Goal: Answer question/provide support

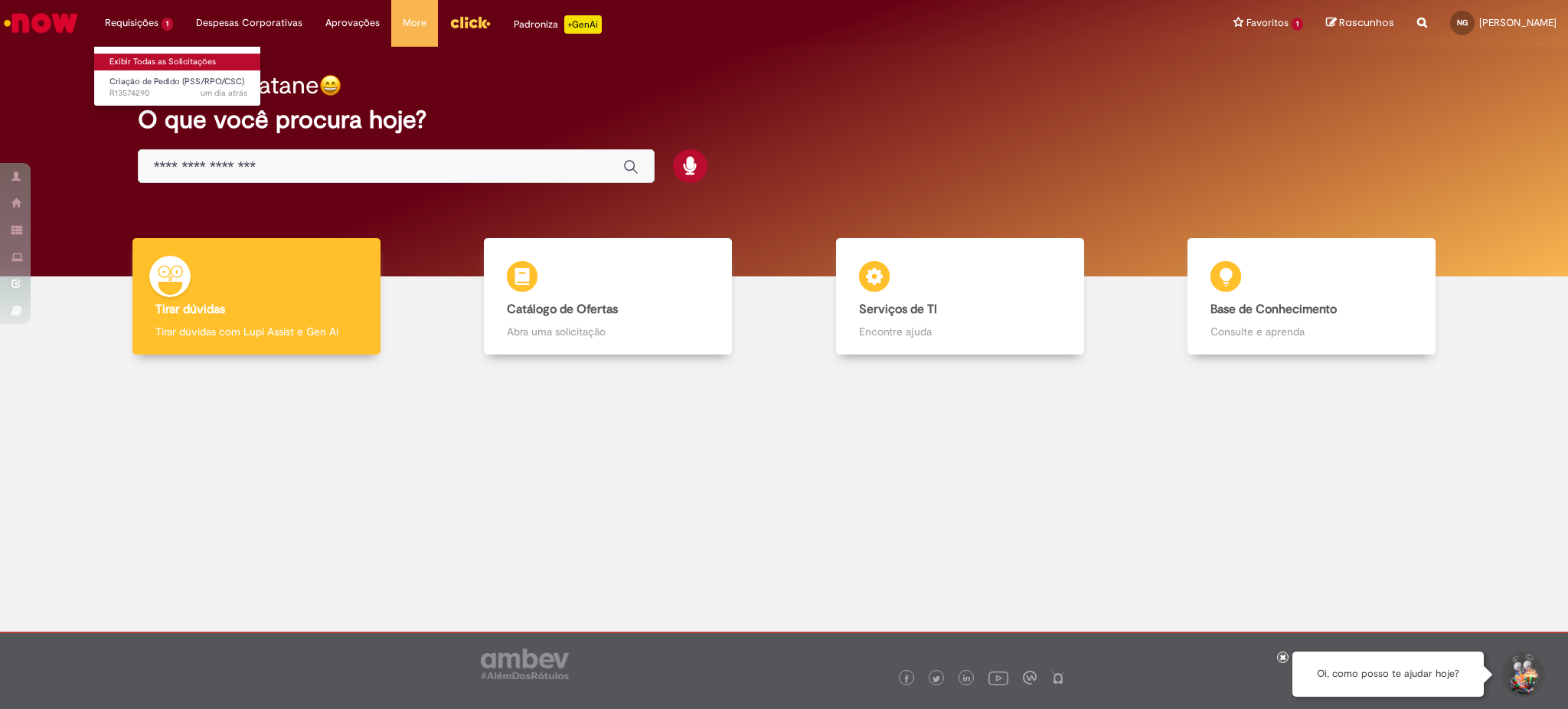
click at [136, 69] on link "Exibir Todas as Solicitações" at bounding box center [178, 62] width 169 height 17
click at [137, 79] on span "Criação de Pedido (PSS/RPO/CSC)" at bounding box center [176, 82] width 134 height 12
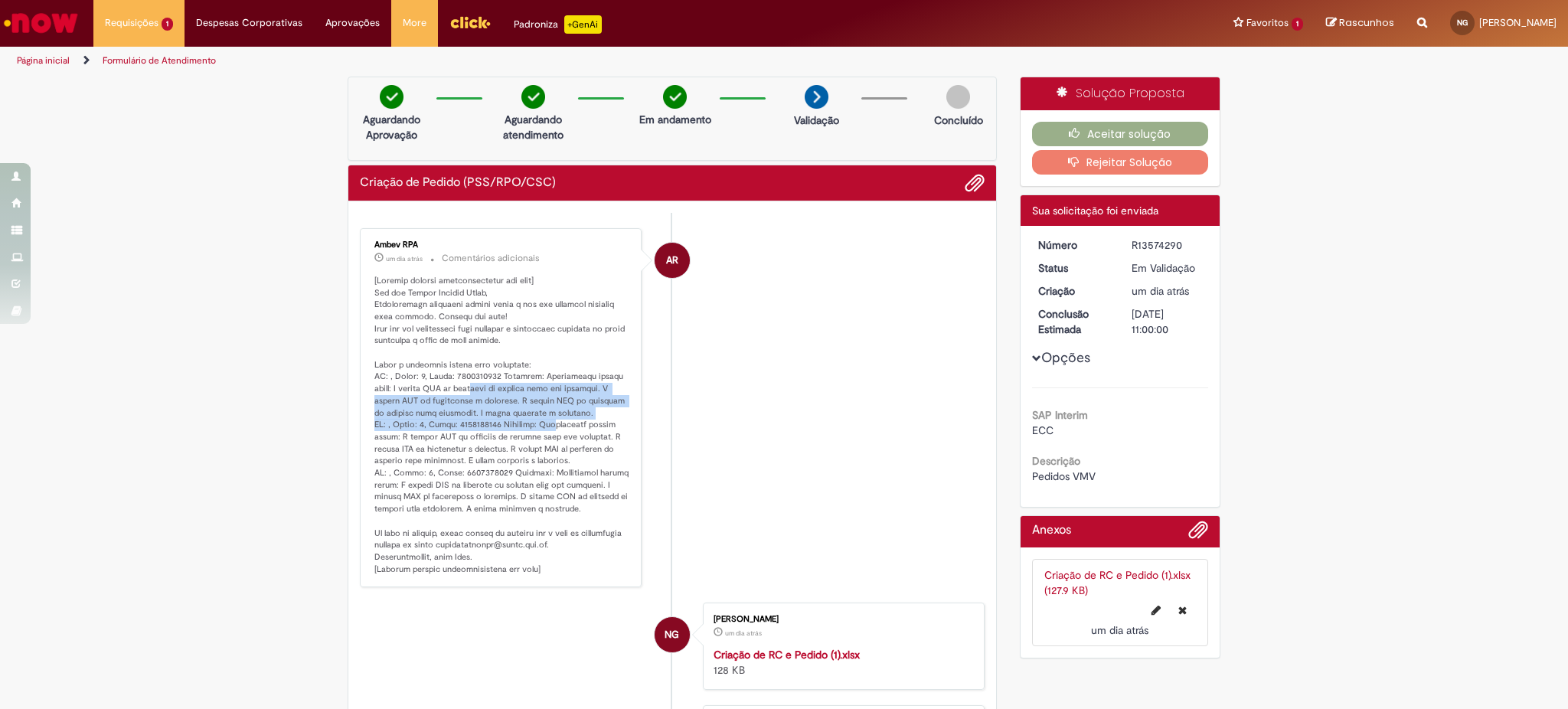
drag, startPoint x: 475, startPoint y: 385, endPoint x: 559, endPoint y: 426, distance: 93.5
click at [559, 425] on p "Histórico de tíquete" at bounding box center [502, 425] width 255 height 301
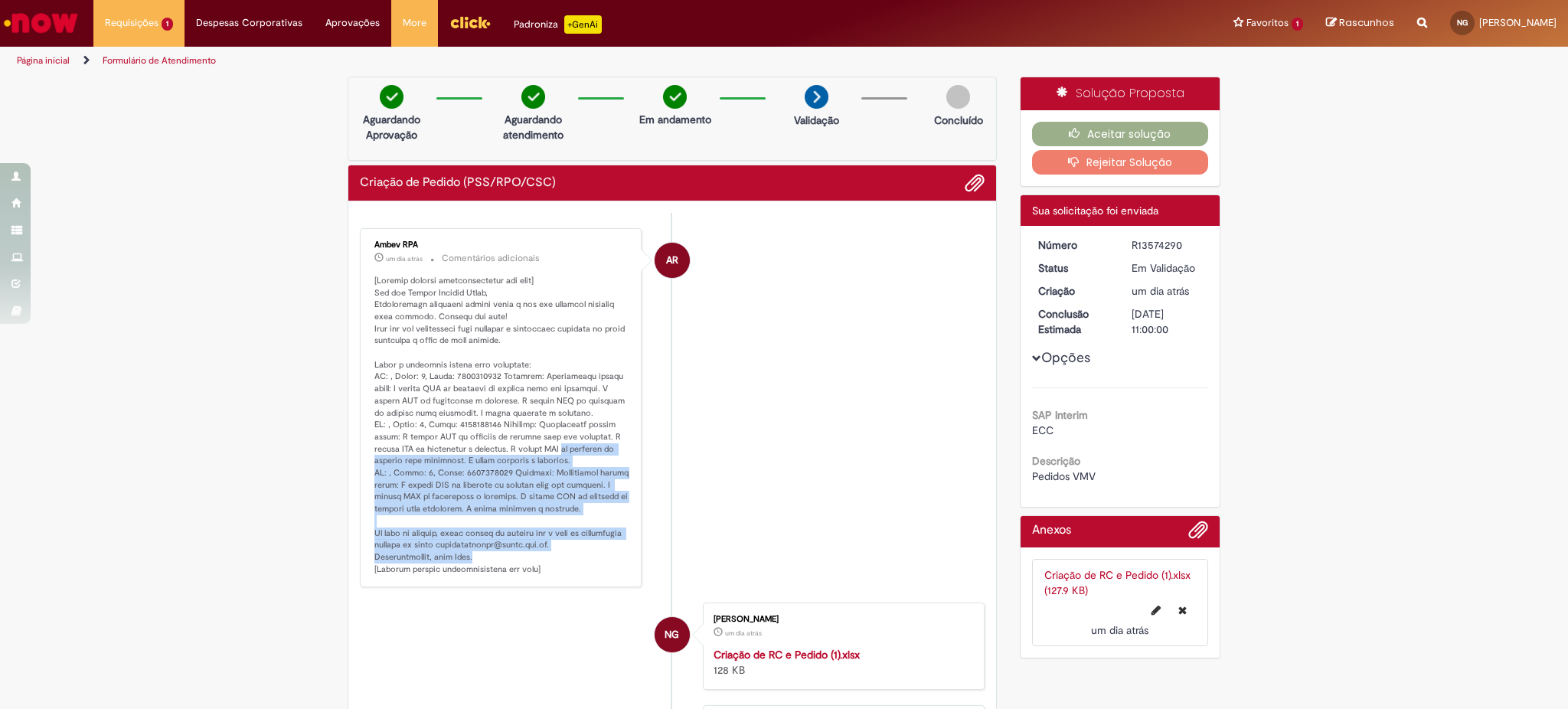
drag, startPoint x: 563, startPoint y: 450, endPoint x: 577, endPoint y: 559, distance: 109.9
click at [577, 559] on p "Histórico de tíquete" at bounding box center [502, 425] width 255 height 301
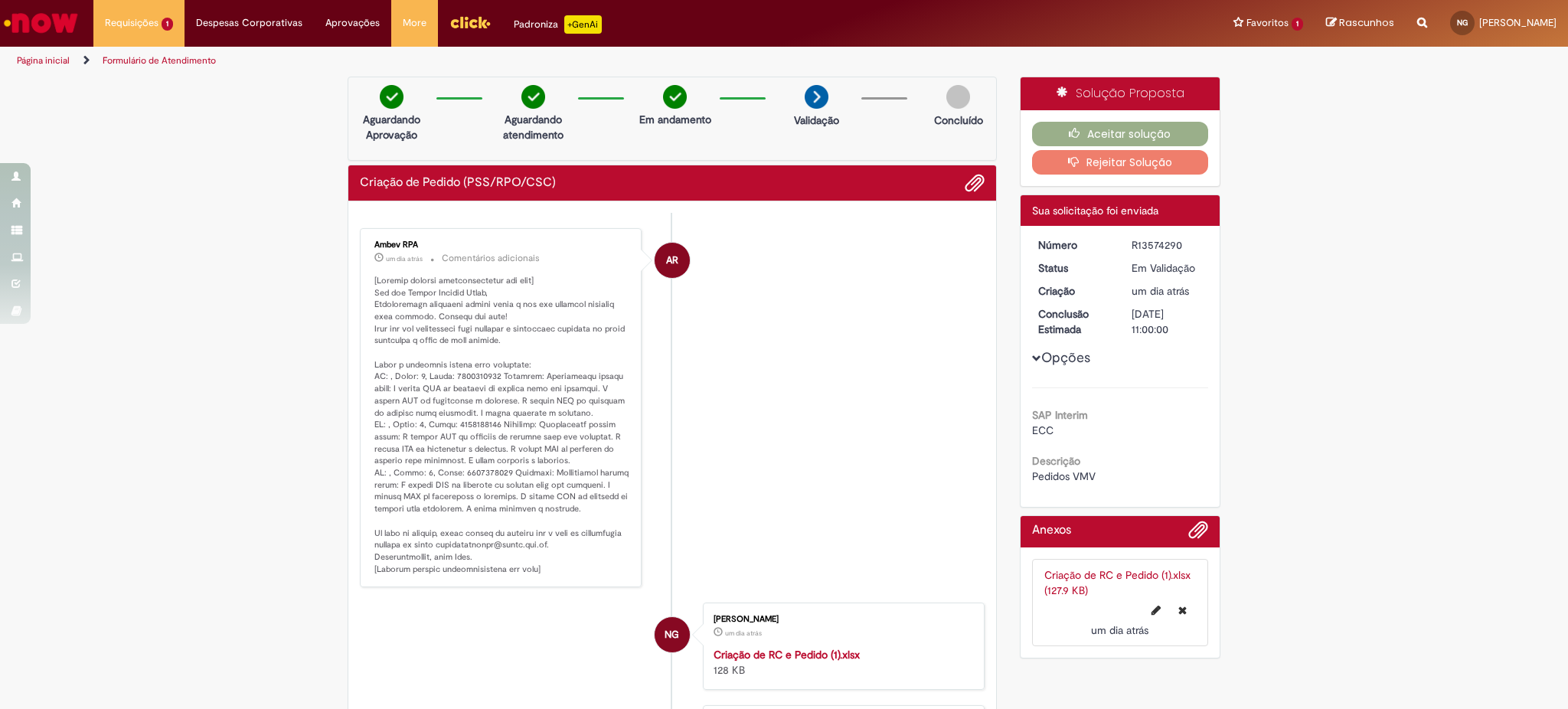
click at [450, 301] on p "Histórico de tíquete" at bounding box center [502, 425] width 255 height 301
drag, startPoint x: 1120, startPoint y: 252, endPoint x: 1179, endPoint y: 252, distance: 59.0
click at [1179, 252] on div "Número R13574290 Status Em [GEOGRAPHIC_DATA] Criação um dia atrás um dia atrás …" at bounding box center [1120, 367] width 200 height 281
copy div "R13574290"
click at [1099, 130] on button "Aceitar solução" at bounding box center [1121, 134] width 177 height 25
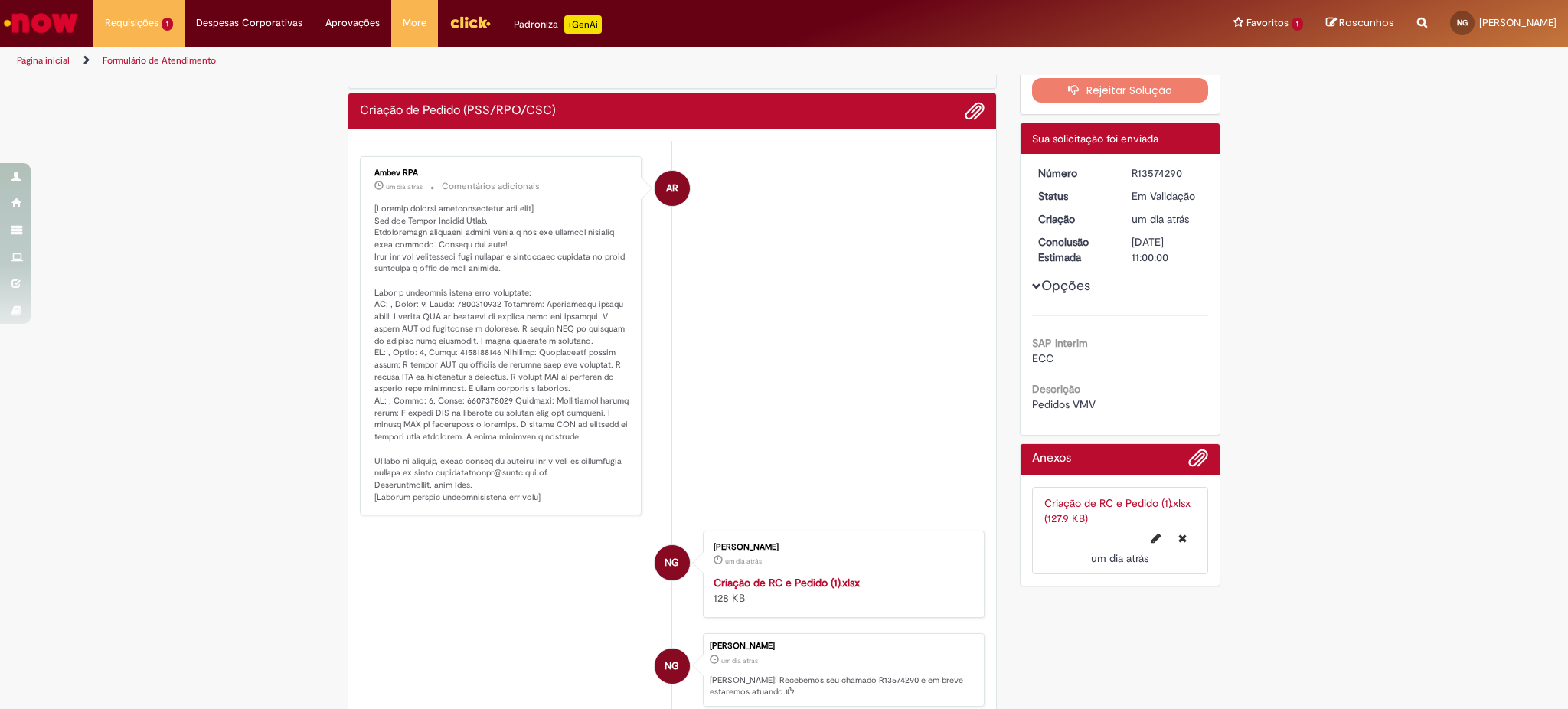
scroll to position [102, 0]
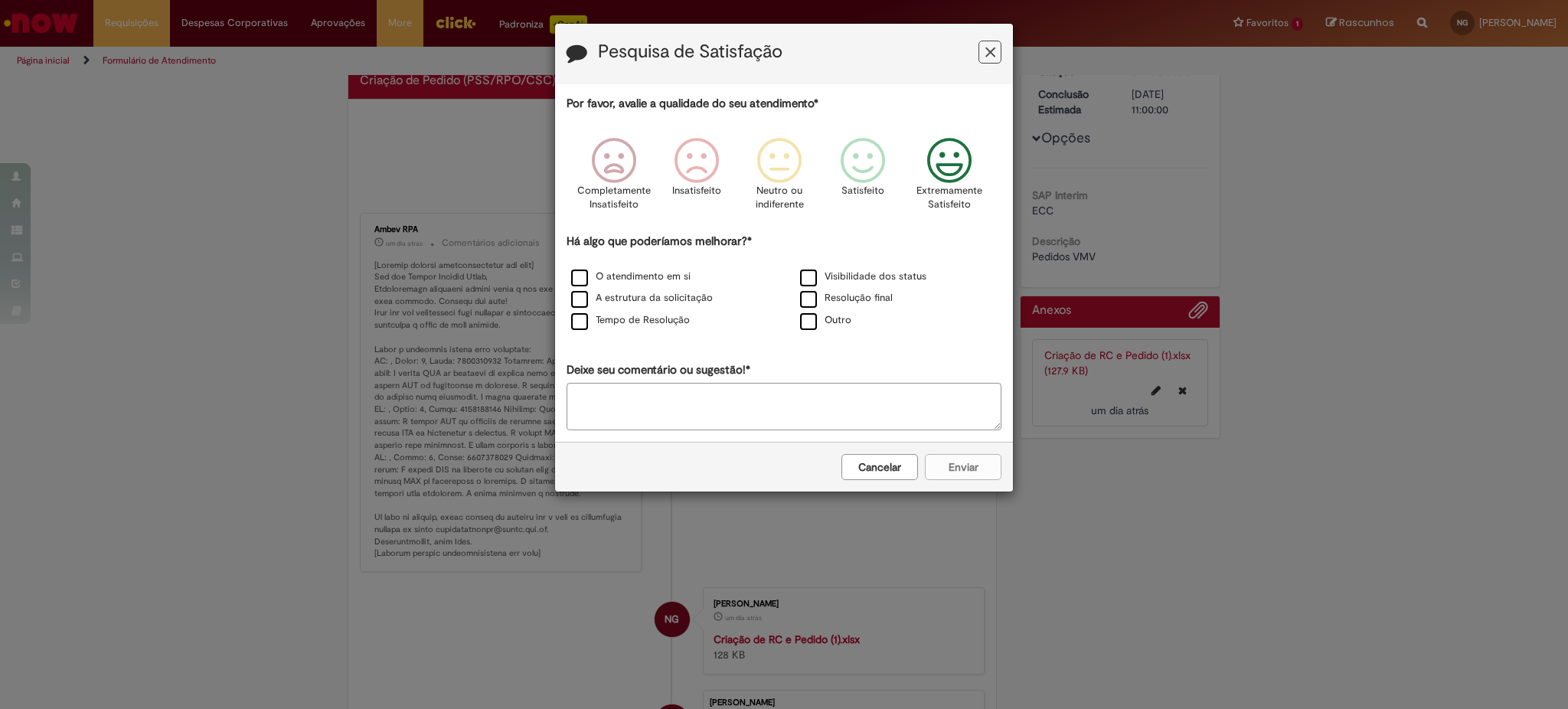
drag, startPoint x: 981, startPoint y: 154, endPoint x: 974, endPoint y: 158, distance: 8.1
click at [978, 155] on div "Extremamente Satisfeito" at bounding box center [950, 179] width 87 height 105
click at [904, 474] on button "Cancelar" at bounding box center [880, 467] width 77 height 26
